Goal: Information Seeking & Learning: Learn about a topic

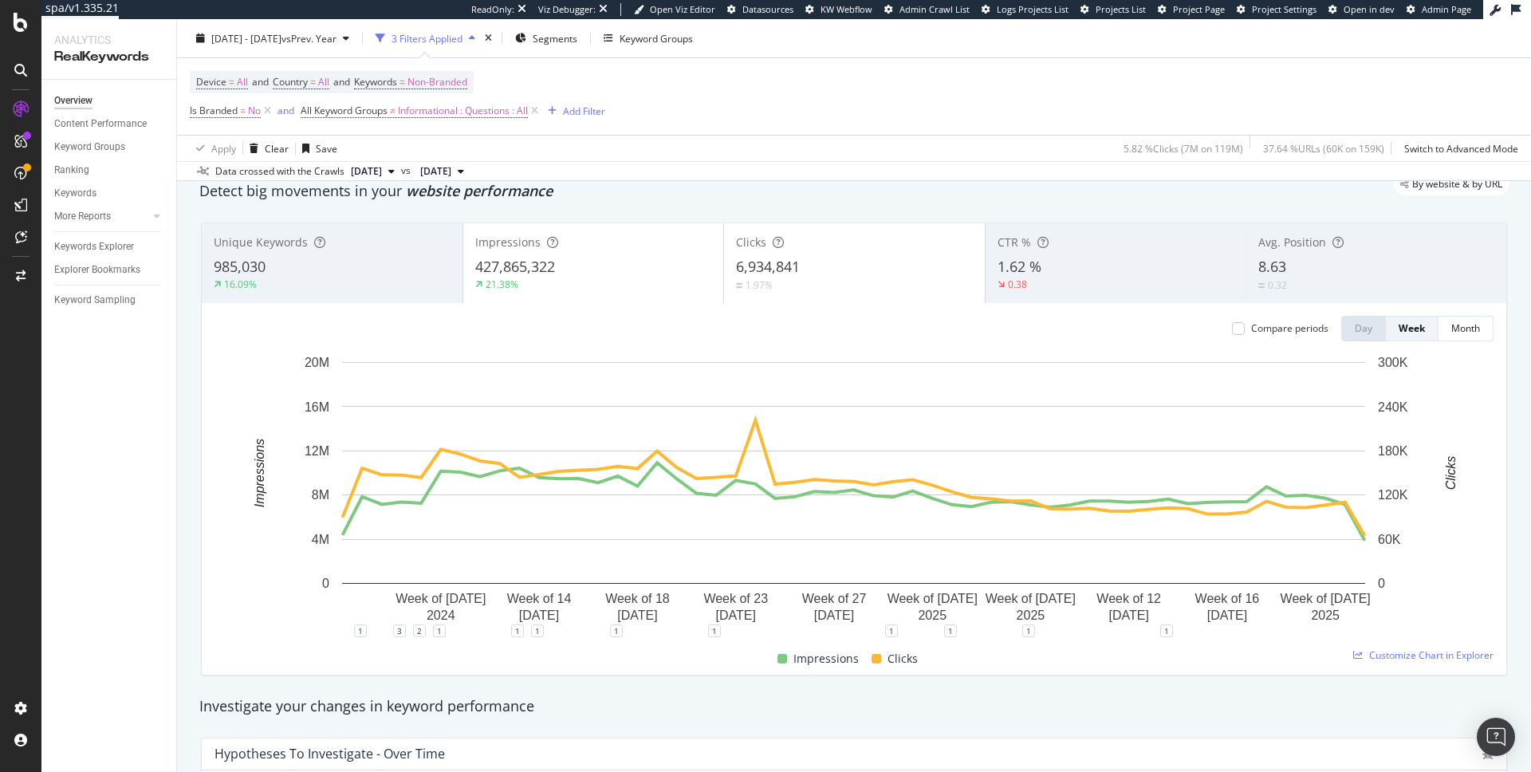
scroll to position [62, 0]
click at [606, 236] on div "Impressions" at bounding box center [593, 239] width 237 height 16
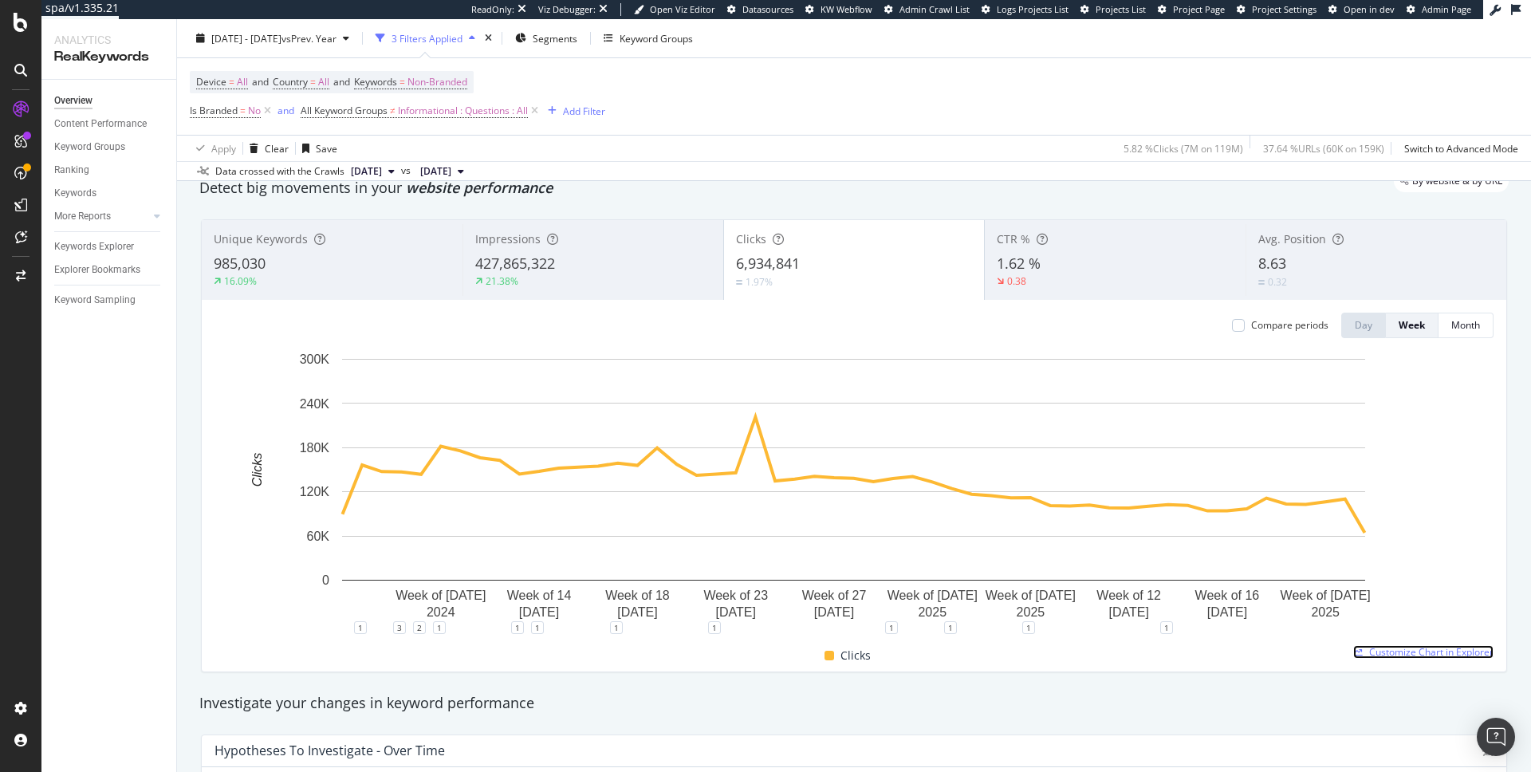
click at [1378, 648] on span "Customize Chart in Explorer" at bounding box center [1431, 652] width 124 height 14
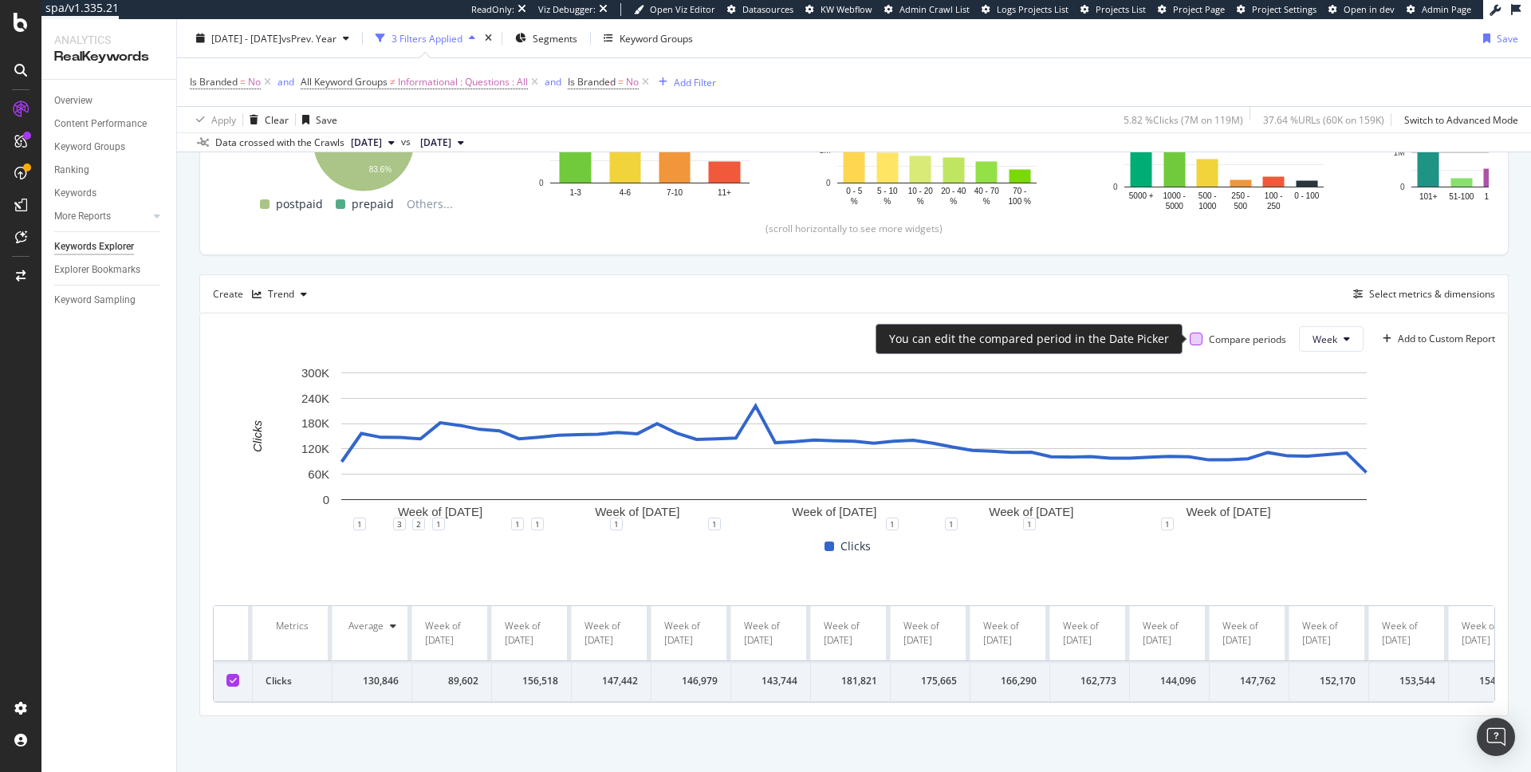
click at [1197, 337] on div at bounding box center [1196, 339] width 13 height 13
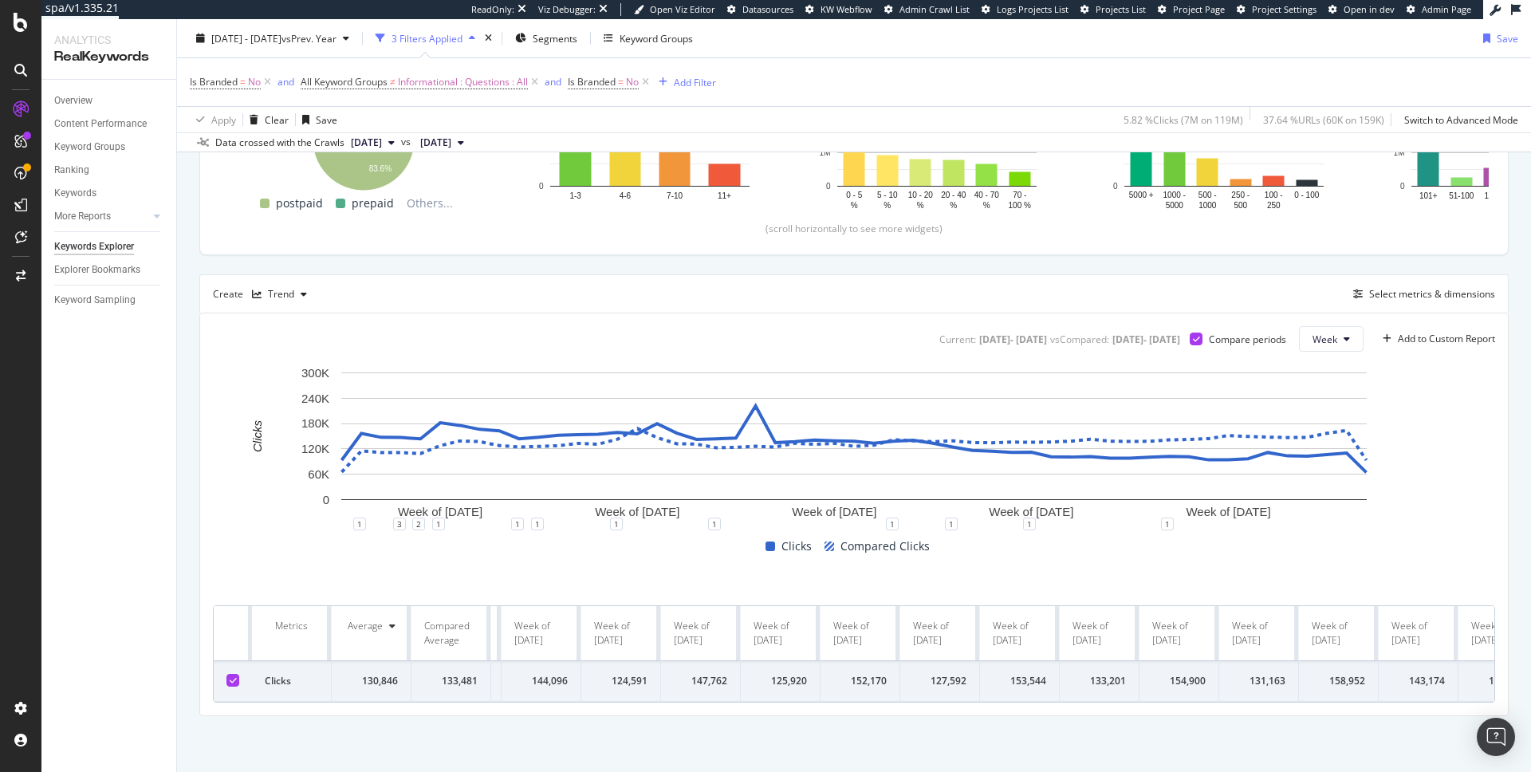
scroll to position [0, 1427]
